Goal: Communication & Community: Answer question/provide support

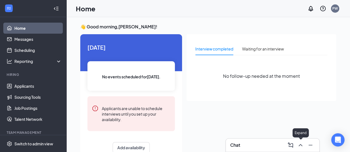
click at [300, 149] on icon "ChevronUp" at bounding box center [300, 145] width 7 height 7
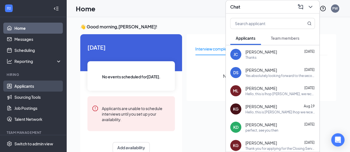
click at [26, 89] on link "Applicants" at bounding box center [37, 86] width 47 height 11
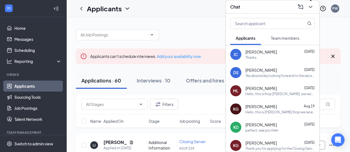
click at [309, 6] on icon "ChevronDown" at bounding box center [310, 7] width 7 height 7
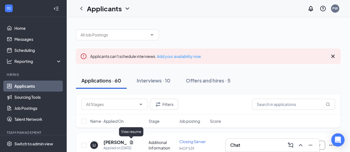
click at [131, 141] on icon "Document" at bounding box center [131, 143] width 3 height 4
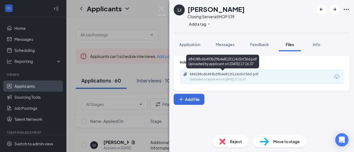
click at [221, 75] on div "684188c6b493b29b4e812f114c0cf36d.pdf" at bounding box center [228, 74] width 77 height 4
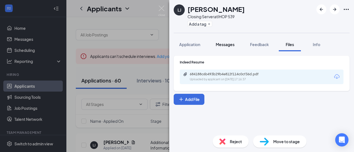
click at [228, 46] on span "Messages" at bounding box center [225, 44] width 19 height 5
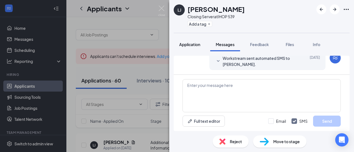
scroll to position [101, 0]
click at [195, 42] on span "Application" at bounding box center [189, 44] width 21 height 5
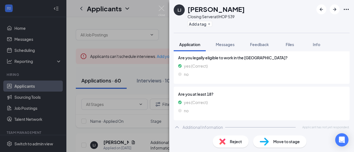
scroll to position [115, 0]
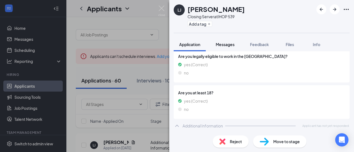
click at [225, 43] on span "Messages" at bounding box center [225, 44] width 19 height 5
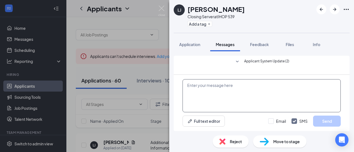
scroll to position [101, 0]
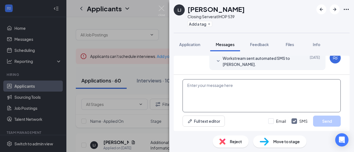
click at [194, 88] on textarea at bounding box center [262, 95] width 158 height 33
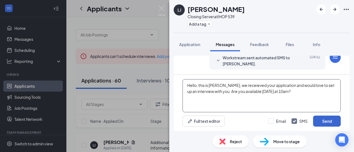
type textarea "Hello, this is [PERSON_NAME], we receieved your application and would love to s…"
click at [319, 120] on button "Send" at bounding box center [327, 121] width 28 height 11
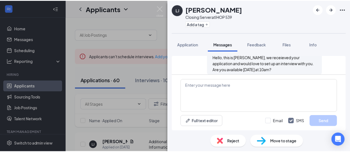
scroll to position [143, 0]
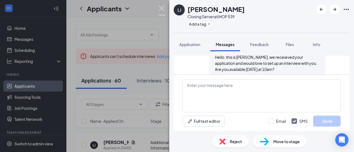
click at [159, 8] on img at bounding box center [161, 11] width 7 height 11
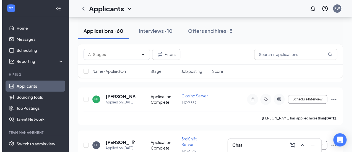
scroll to position [93, 0]
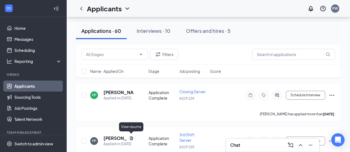
click at [131, 136] on icon "Document" at bounding box center [131, 138] width 4 height 4
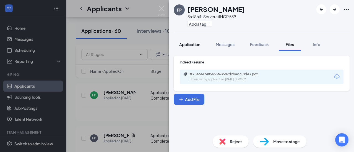
click at [188, 45] on span "Application" at bounding box center [189, 44] width 21 height 5
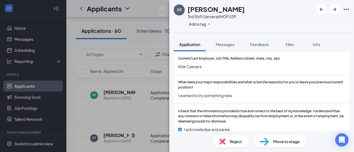
scroll to position [518, 0]
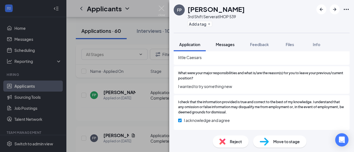
click at [224, 45] on span "Messages" at bounding box center [225, 44] width 19 height 5
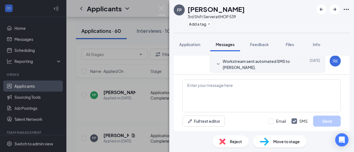
scroll to position [117, 0]
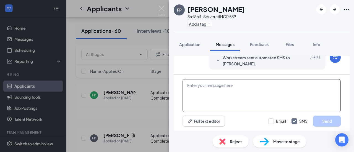
click at [200, 92] on textarea at bounding box center [262, 95] width 158 height 33
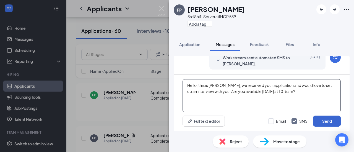
type textarea "Hello, this is [PERSON_NAME], we received your application and would love to se…"
click at [326, 122] on button "Send" at bounding box center [327, 121] width 28 height 11
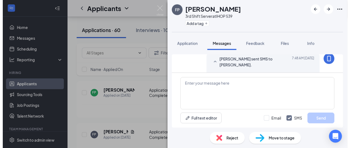
scroll to position [159, 0]
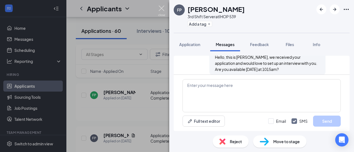
click at [162, 7] on img at bounding box center [161, 11] width 7 height 11
